Goal: Find specific page/section: Find specific page/section

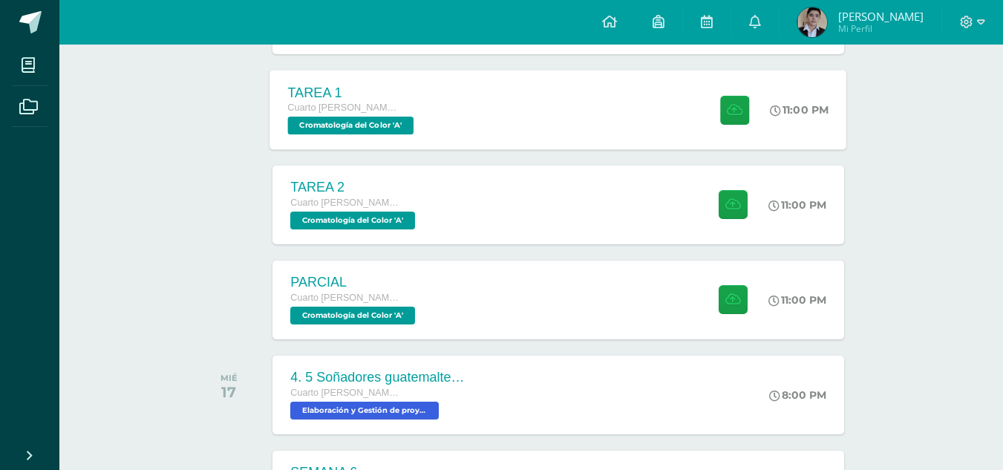
scroll to position [887, 0]
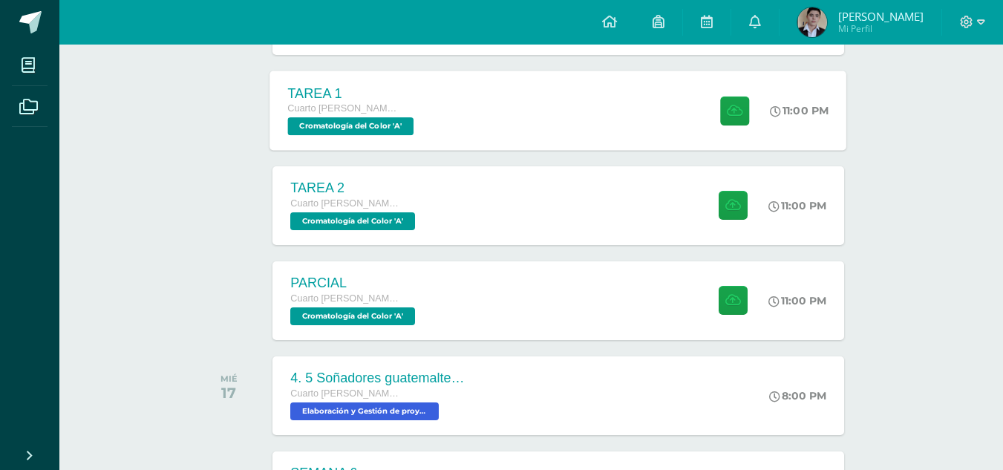
click at [627, 141] on div "TAREA 1 Cuarto [PERSON_NAME]. CCLL en Diseño Gráfico Cromatología del Color 'A'…" at bounding box center [558, 110] width 577 height 79
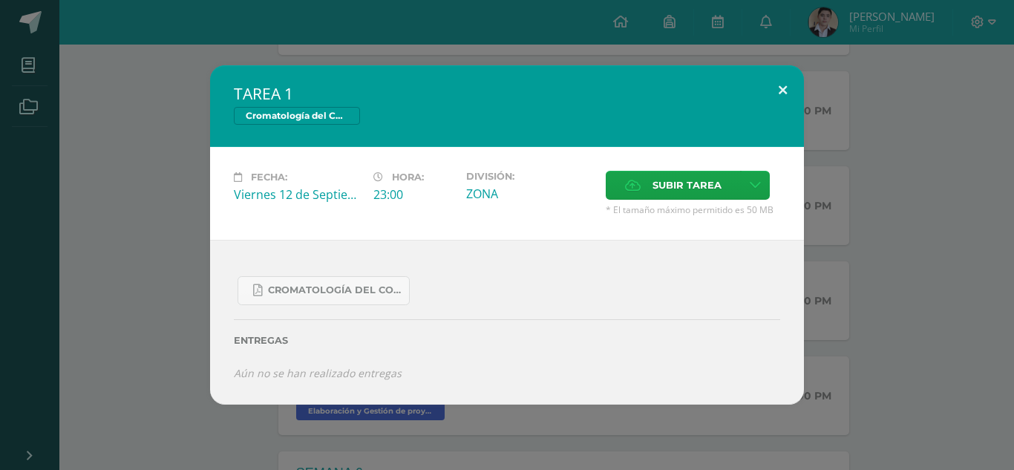
click at [781, 97] on button at bounding box center [783, 90] width 42 height 50
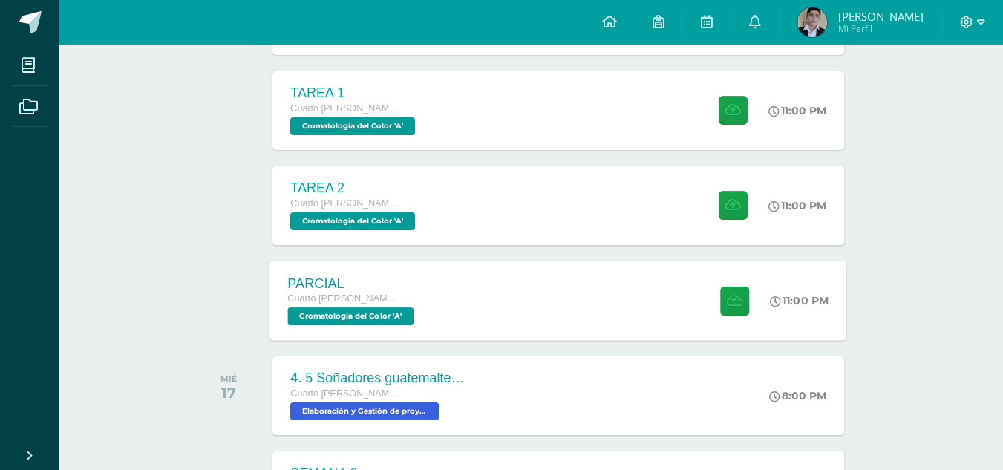
click at [695, 303] on div at bounding box center [731, 300] width 73 height 79
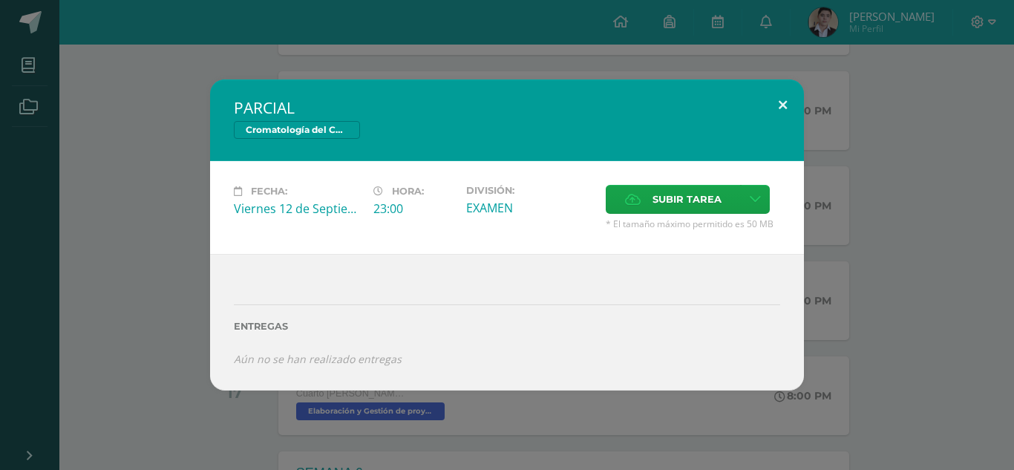
click at [787, 109] on button at bounding box center [783, 104] width 42 height 50
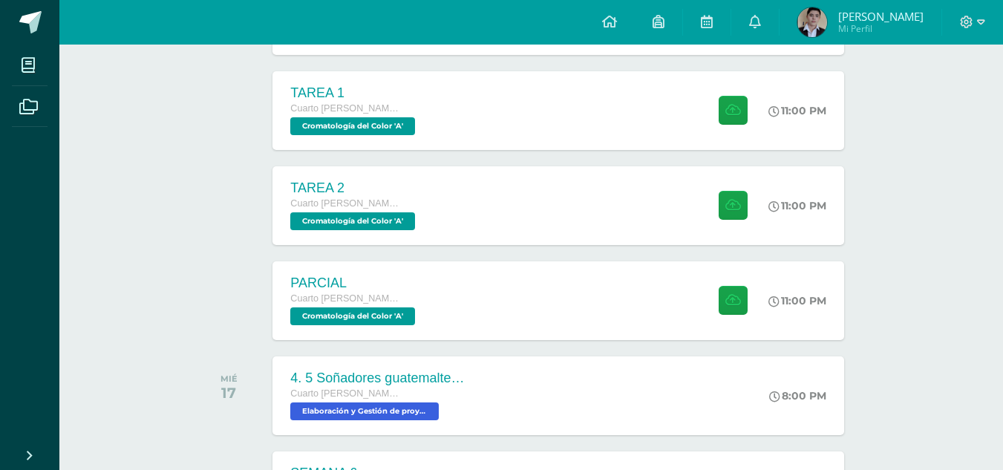
drag, startPoint x: 787, startPoint y: 109, endPoint x: 323, endPoint y: -65, distance: 495.6
click at [323, 0] on html "Mis cursos Archivos Cerrar panel Ciencias Sociales Cuarto [PERSON_NAME]. CCLL e…" at bounding box center [501, 132] width 1003 height 2038
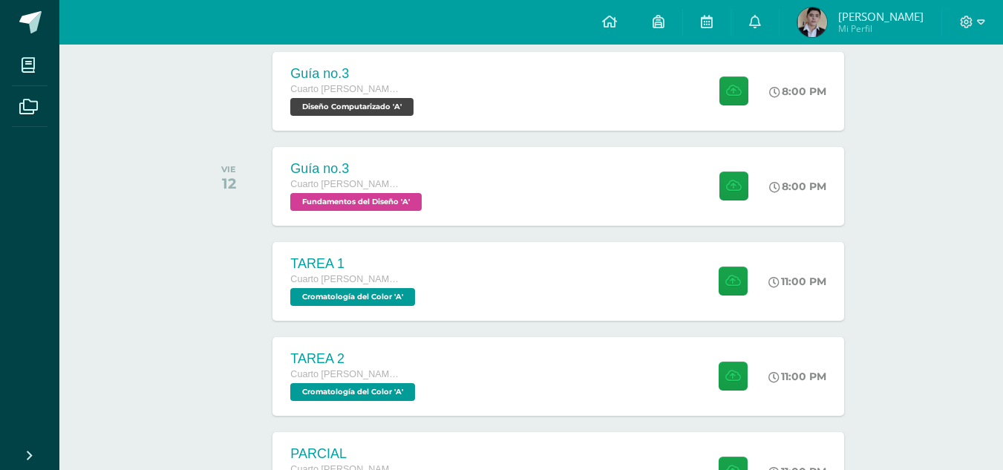
click at [916, 221] on div "Actividades recientes y próximas Tablero Pendientes de entrega Entregadas todas…" at bounding box center [531, 324] width 944 height 1993
